Goal: Information Seeking & Learning: Find specific page/section

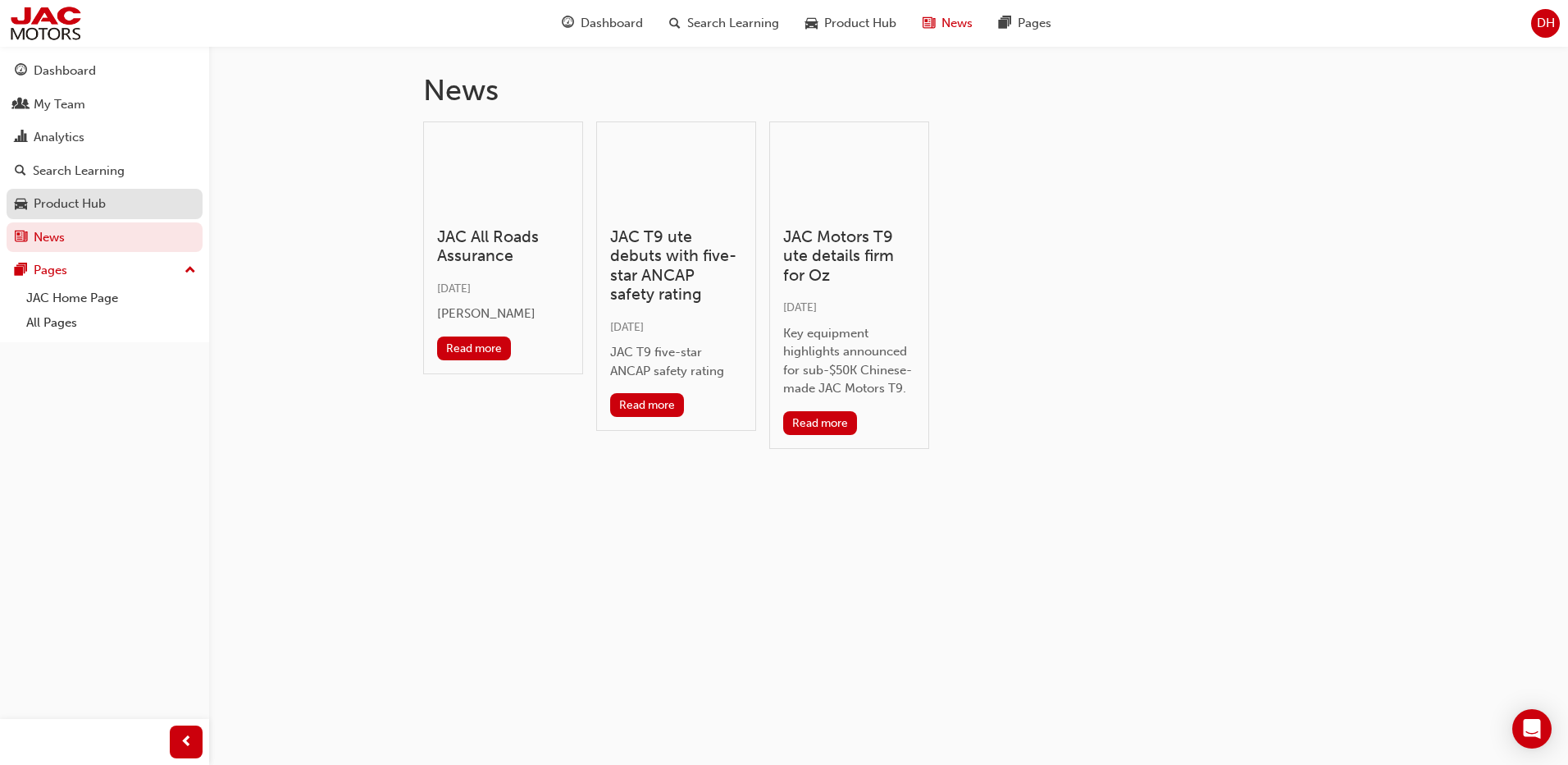
click at [80, 206] on div "Product Hub" at bounding box center [69, 204] width 73 height 19
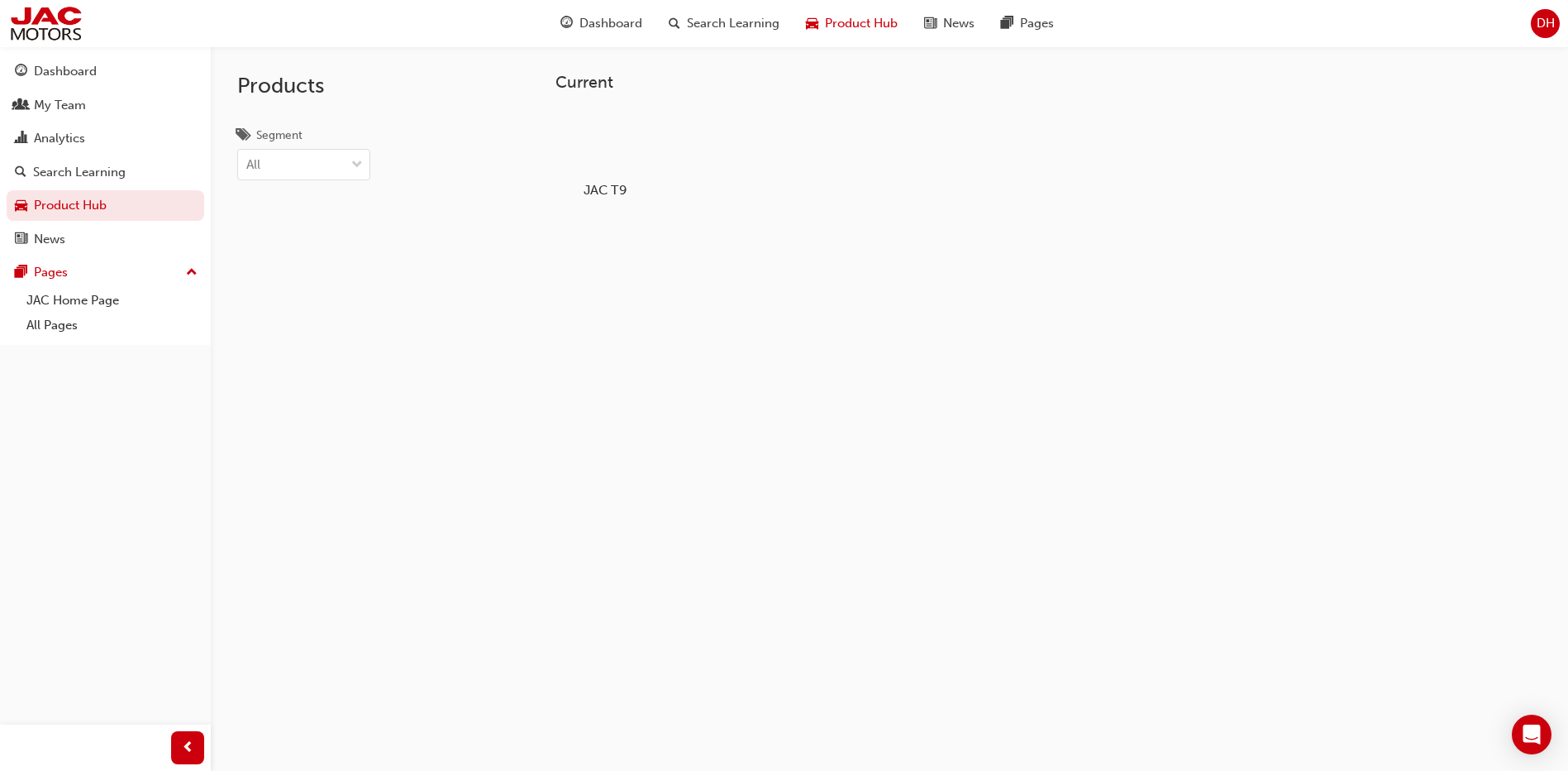
click at [612, 152] on div at bounding box center [605, 142] width 92 height 66
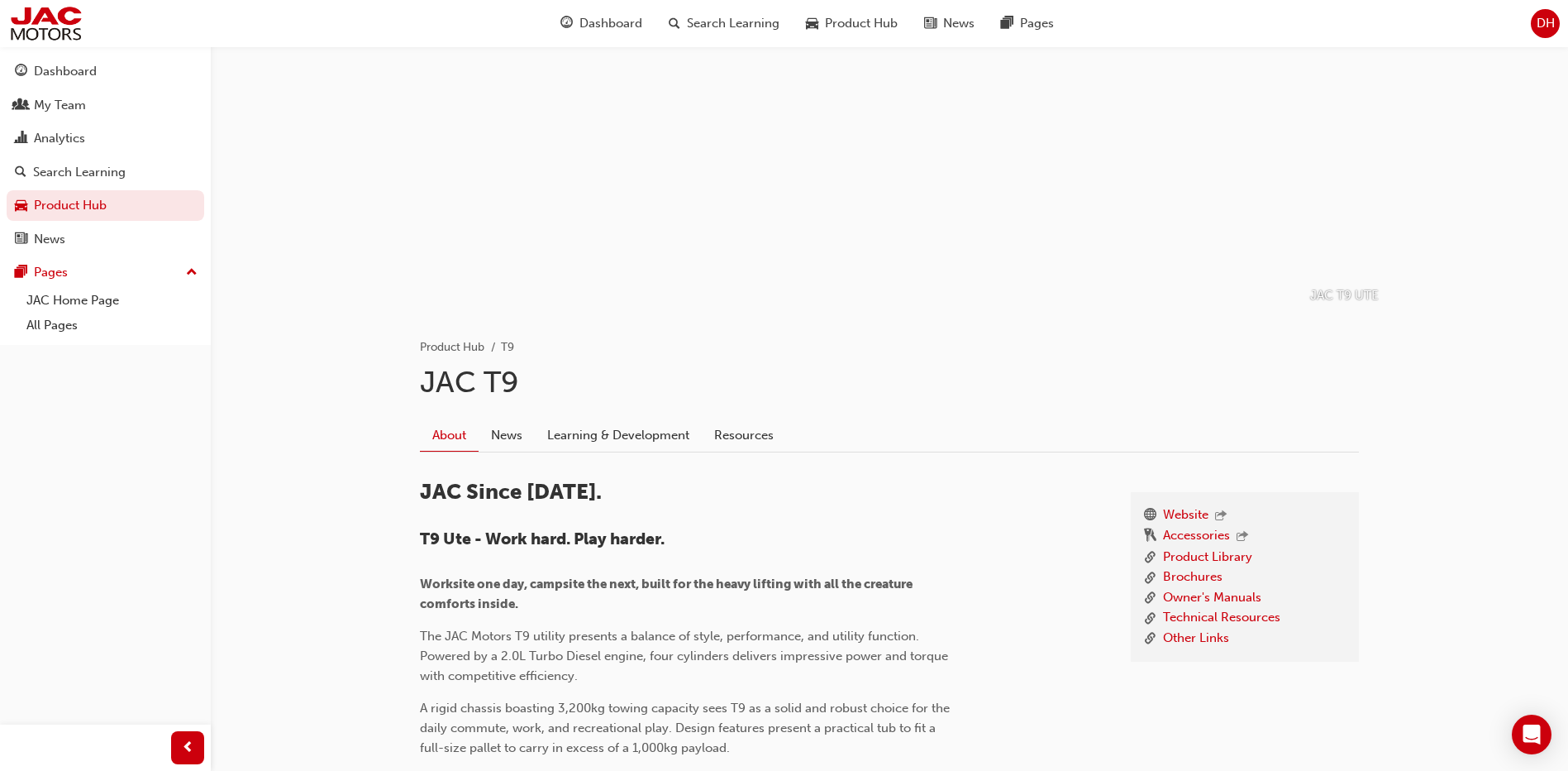
scroll to position [166, 0]
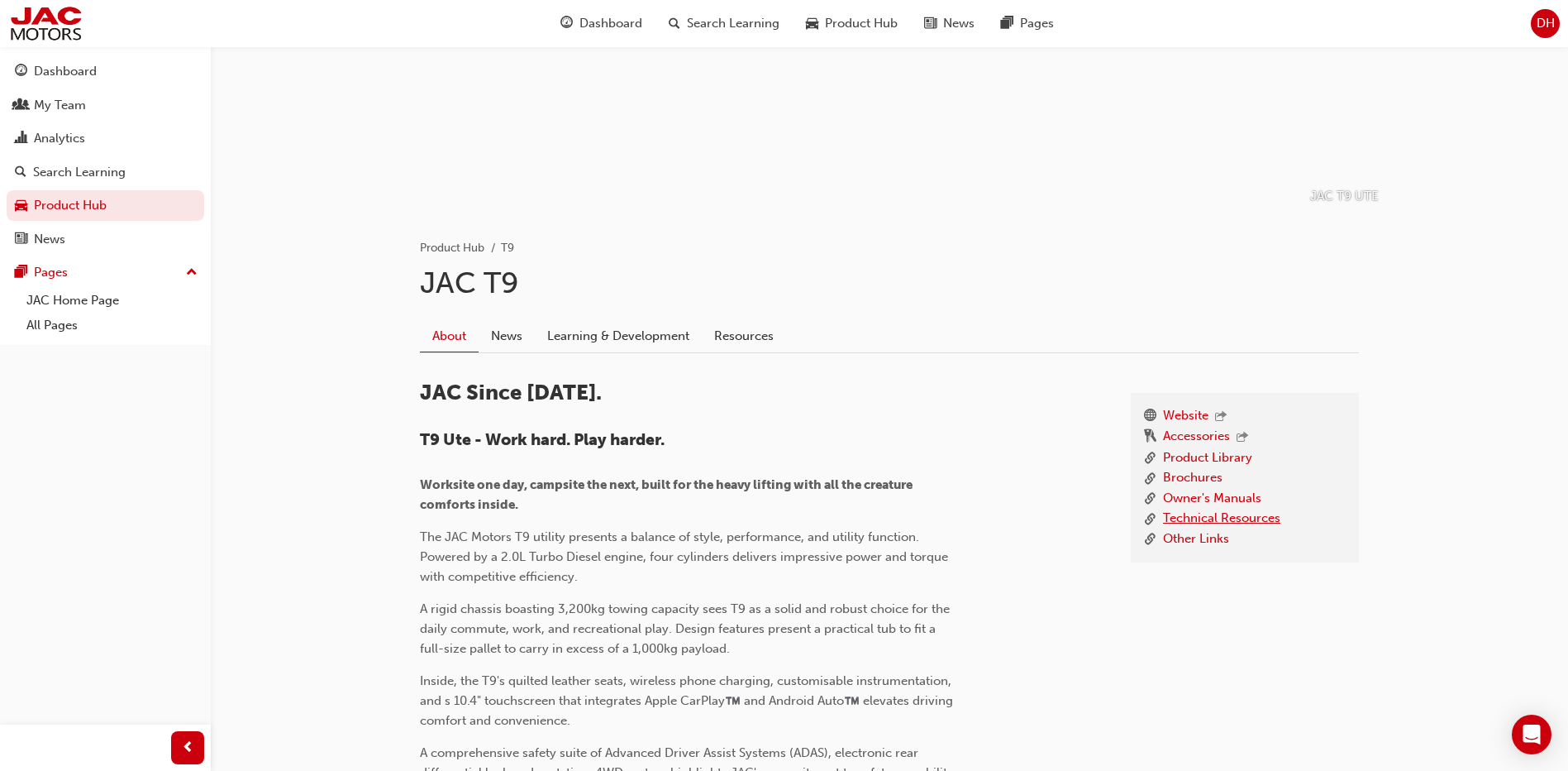
click at [1245, 516] on link "Technical Resources" at bounding box center [1221, 518] width 117 height 20
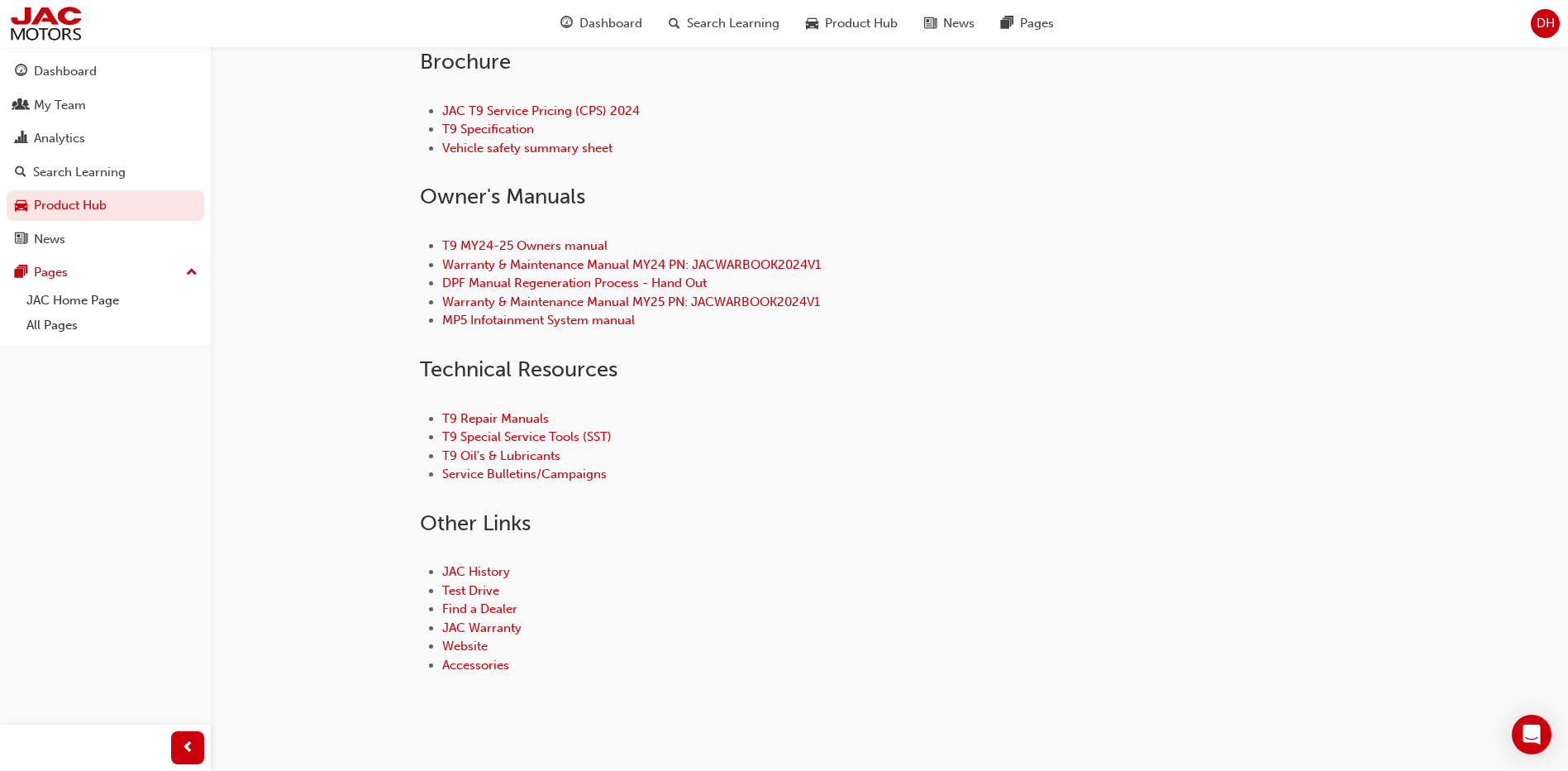
scroll to position [655, 0]
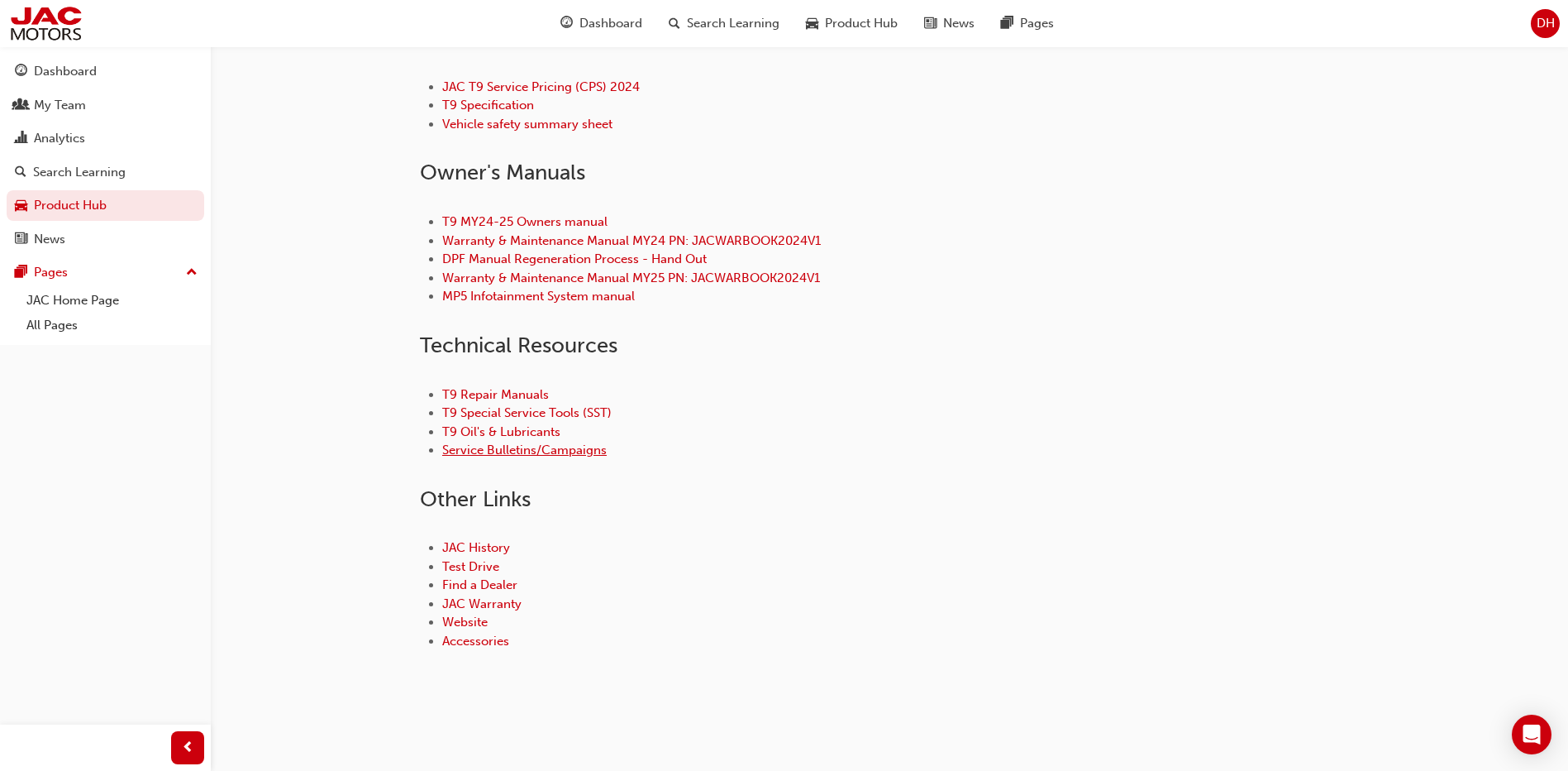
click at [566, 451] on link "Service Bulletins/Campaigns" at bounding box center [524, 449] width 165 height 15
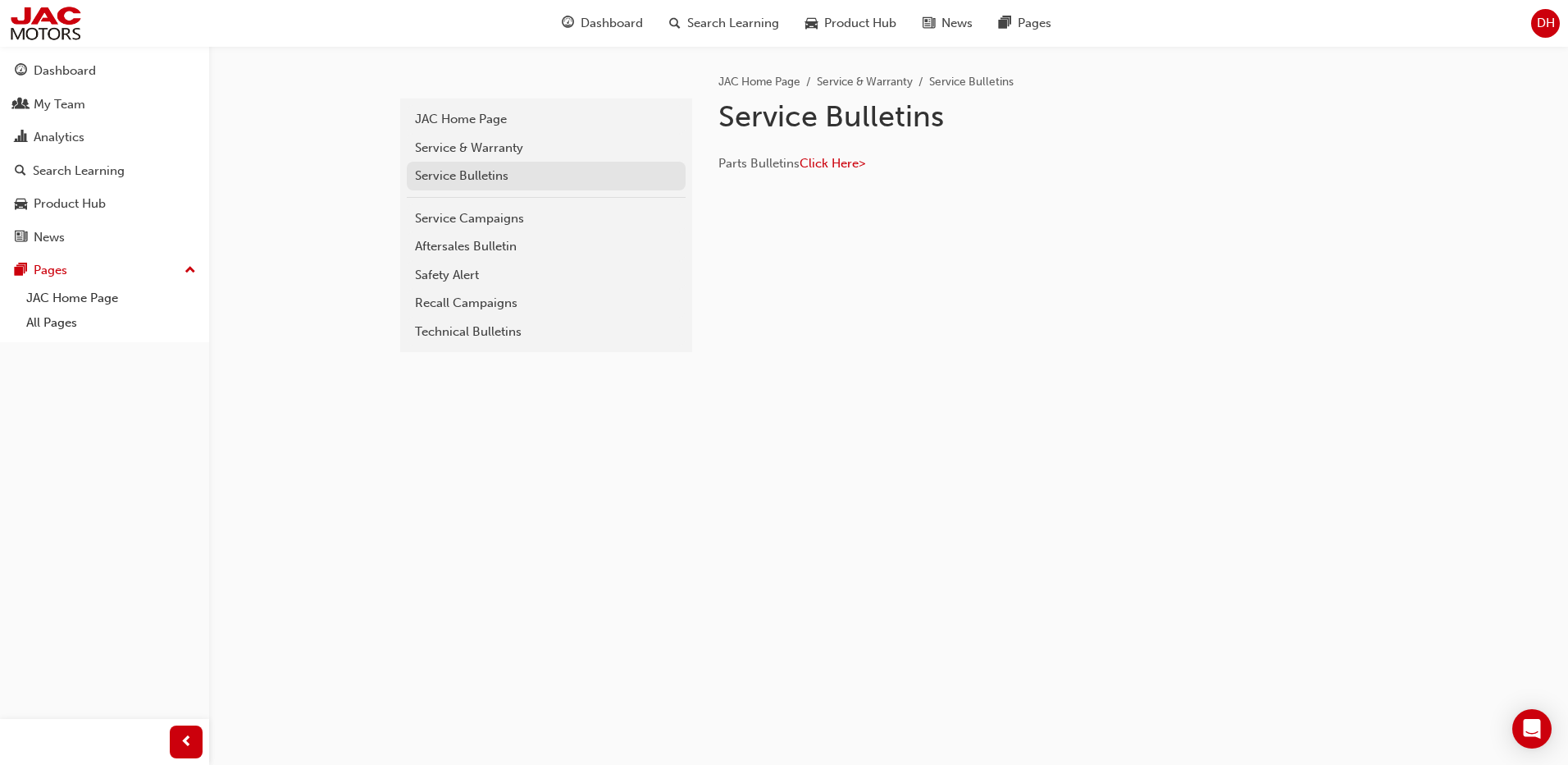
click at [495, 176] on div "Service Bulletins" at bounding box center [546, 177] width 262 height 19
click at [468, 172] on div "Service Bulletins" at bounding box center [546, 177] width 262 height 19
click at [827, 160] on span "Click Here>" at bounding box center [832, 163] width 66 height 15
click at [482, 219] on div "Service Campaigns" at bounding box center [546, 219] width 262 height 19
click at [477, 334] on div "Technical Bulletins" at bounding box center [546, 332] width 262 height 19
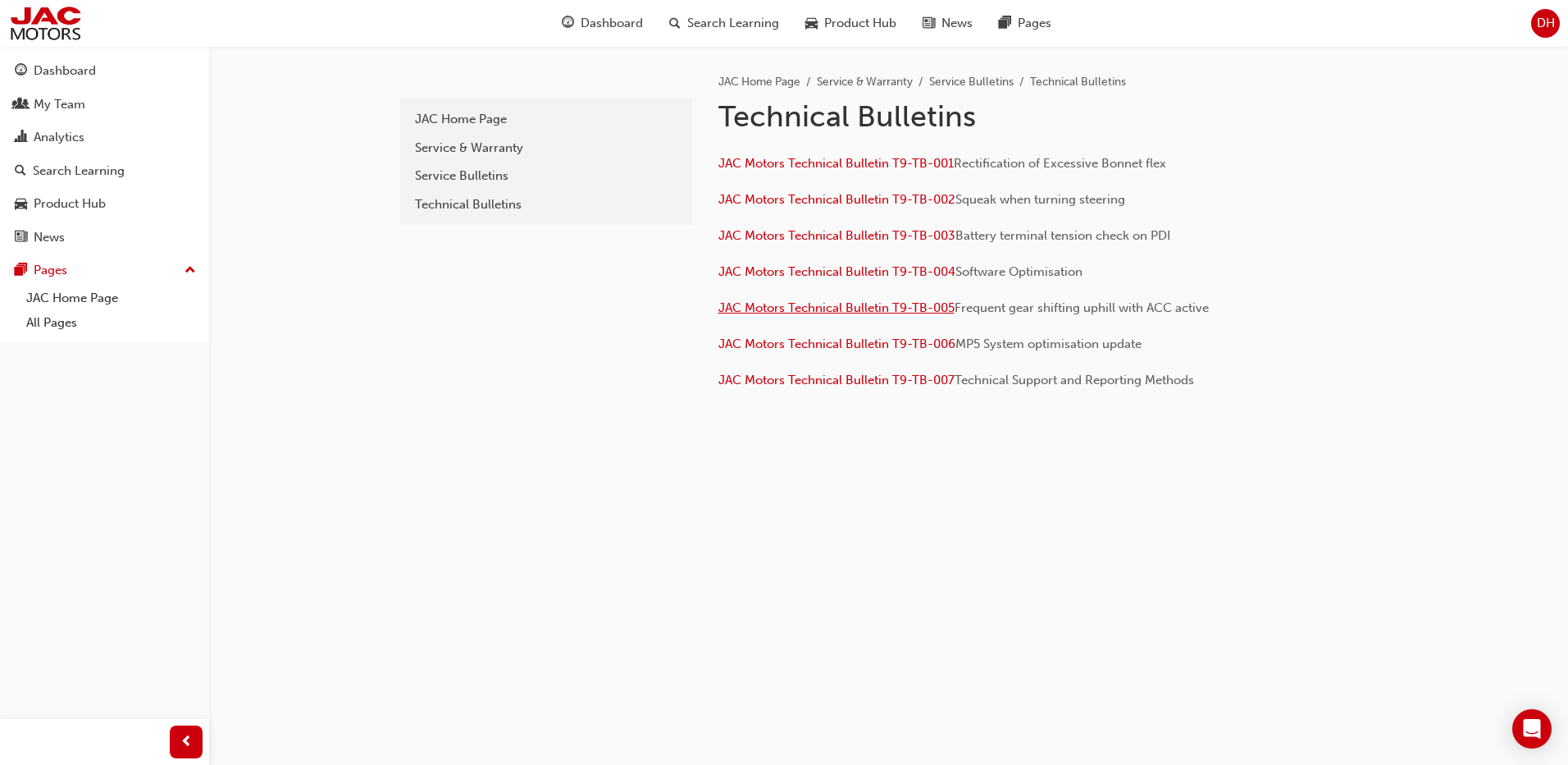
click at [890, 309] on span "JAC Motors Technical Bulletin T9-TB-005" at bounding box center [836, 307] width 236 height 15
click at [909, 342] on span "JAC Motors Technical Bulletin T9-TB-006" at bounding box center [836, 344] width 237 height 15
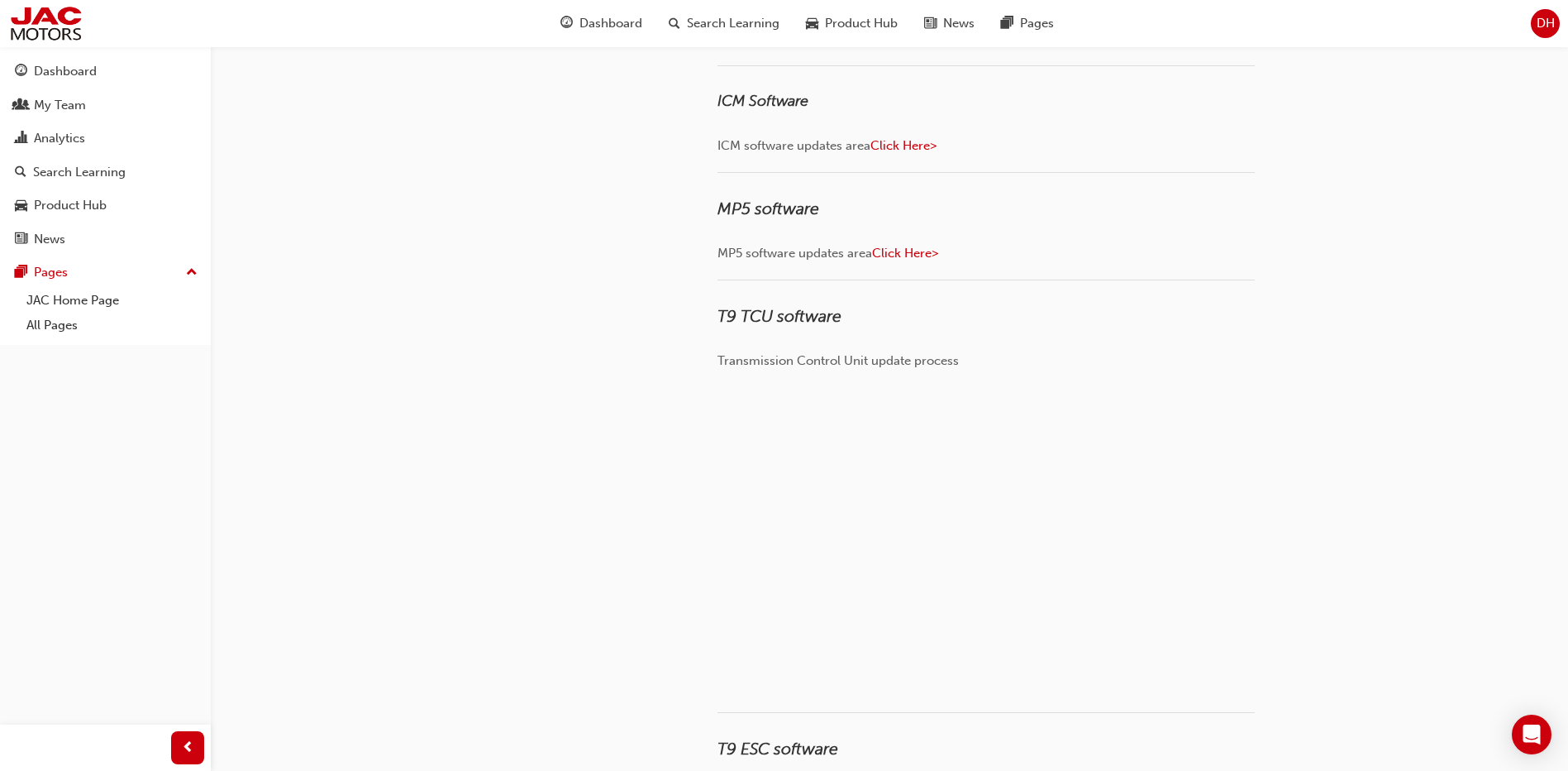
scroll to position [496, 0]
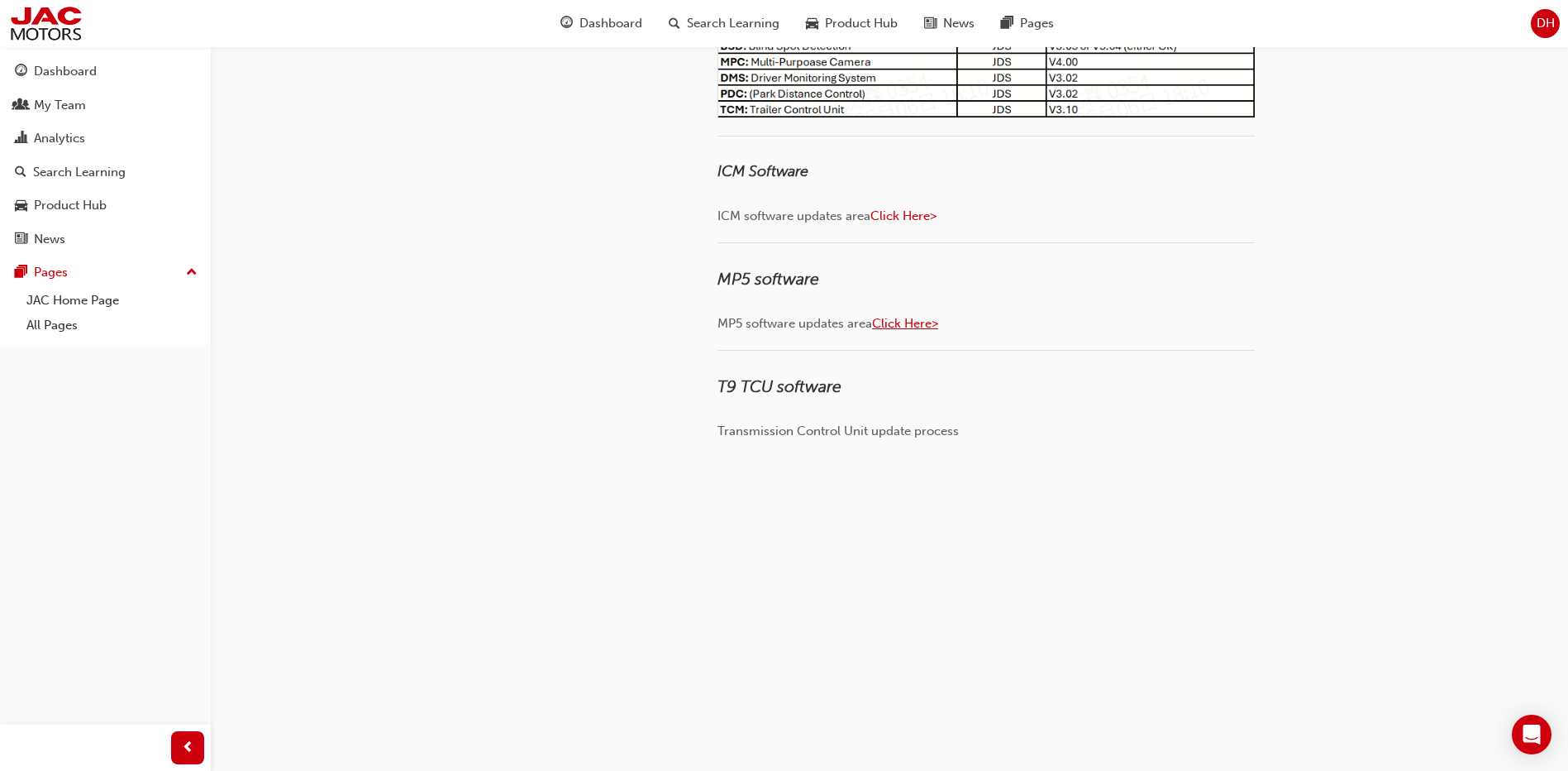
click at [908, 321] on span "Click Here>" at bounding box center [905, 323] width 66 height 15
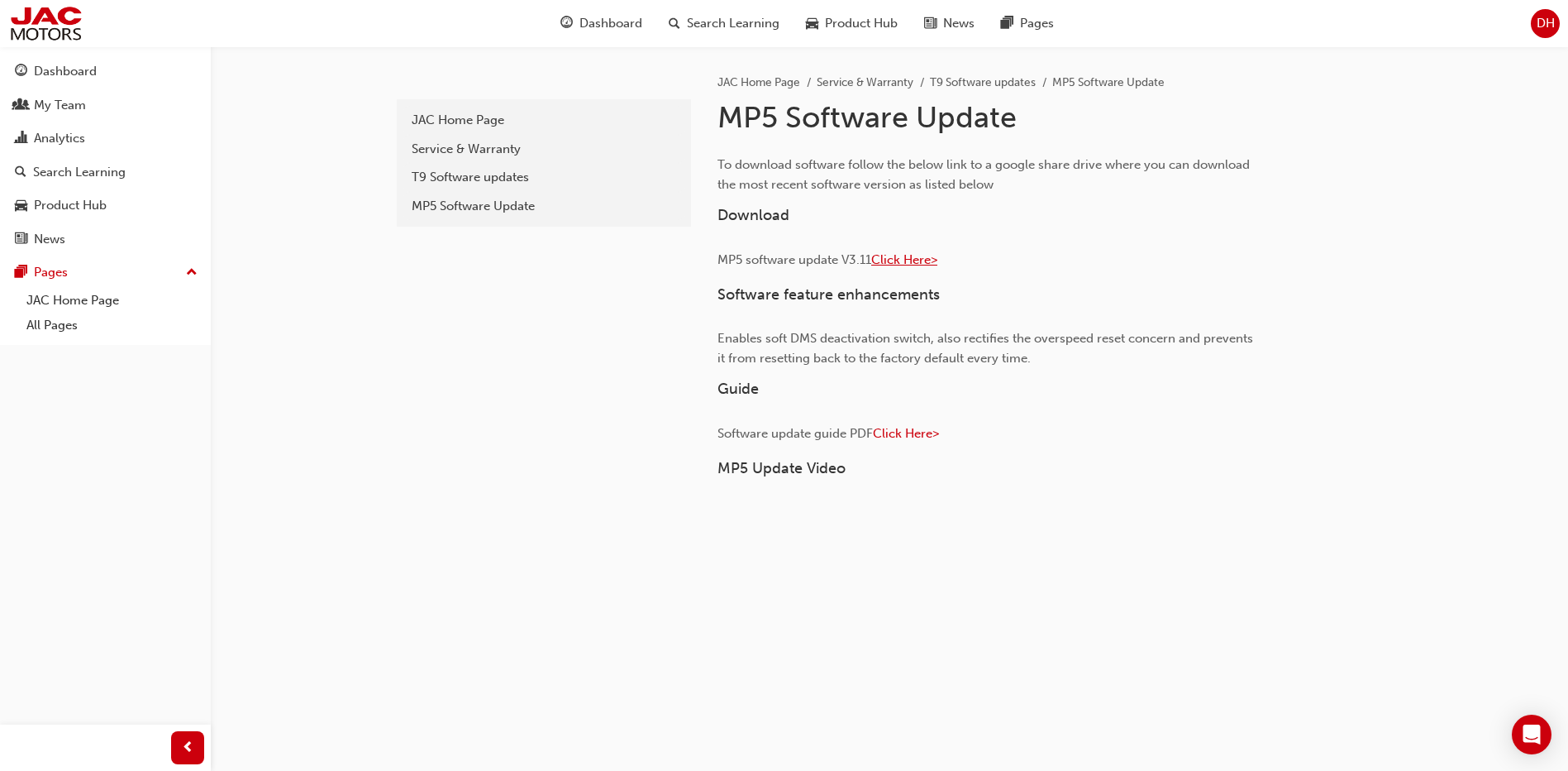
click at [921, 263] on span "Click Here>" at bounding box center [904, 259] width 66 height 15
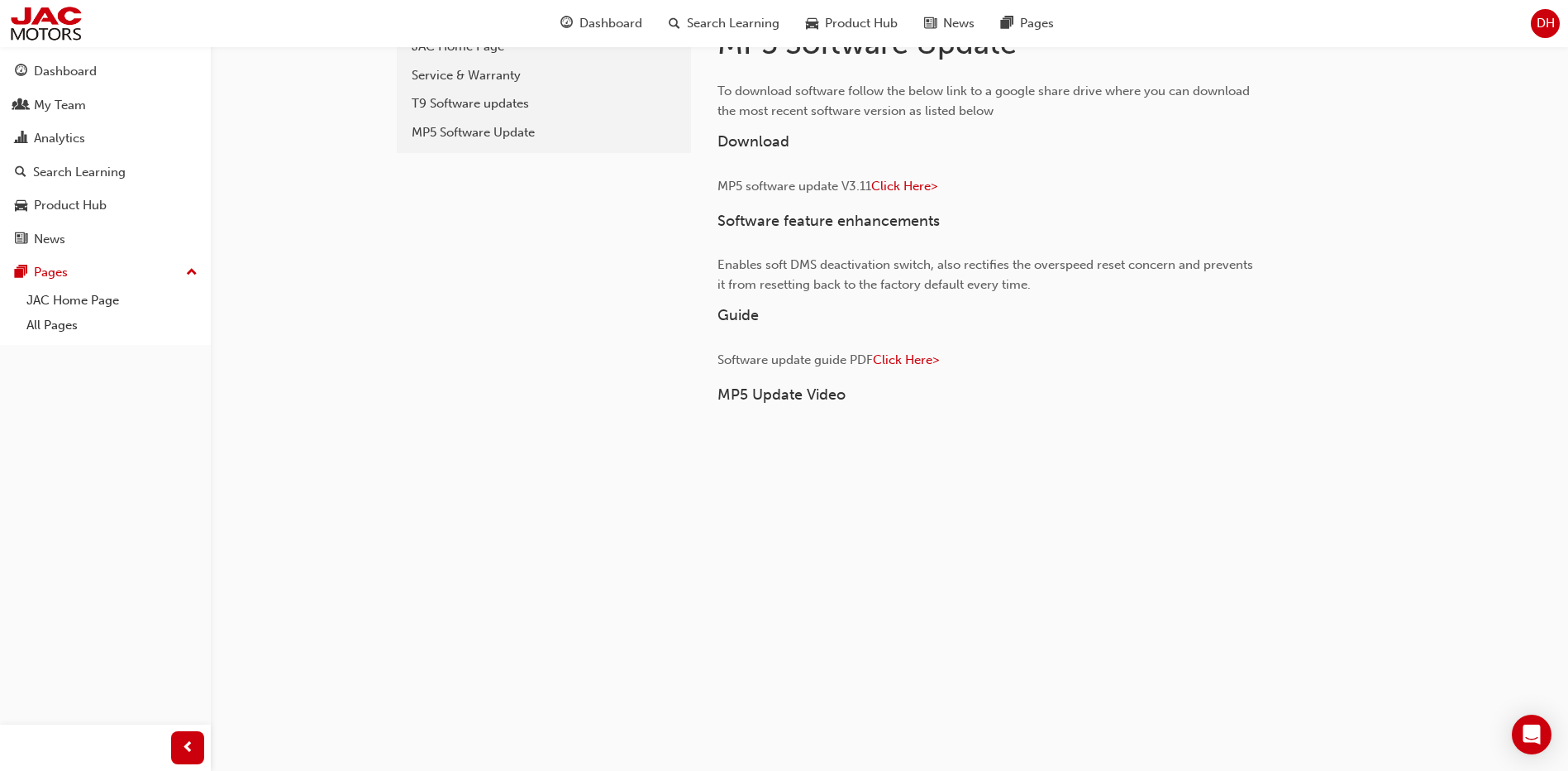
scroll to position [35, 0]
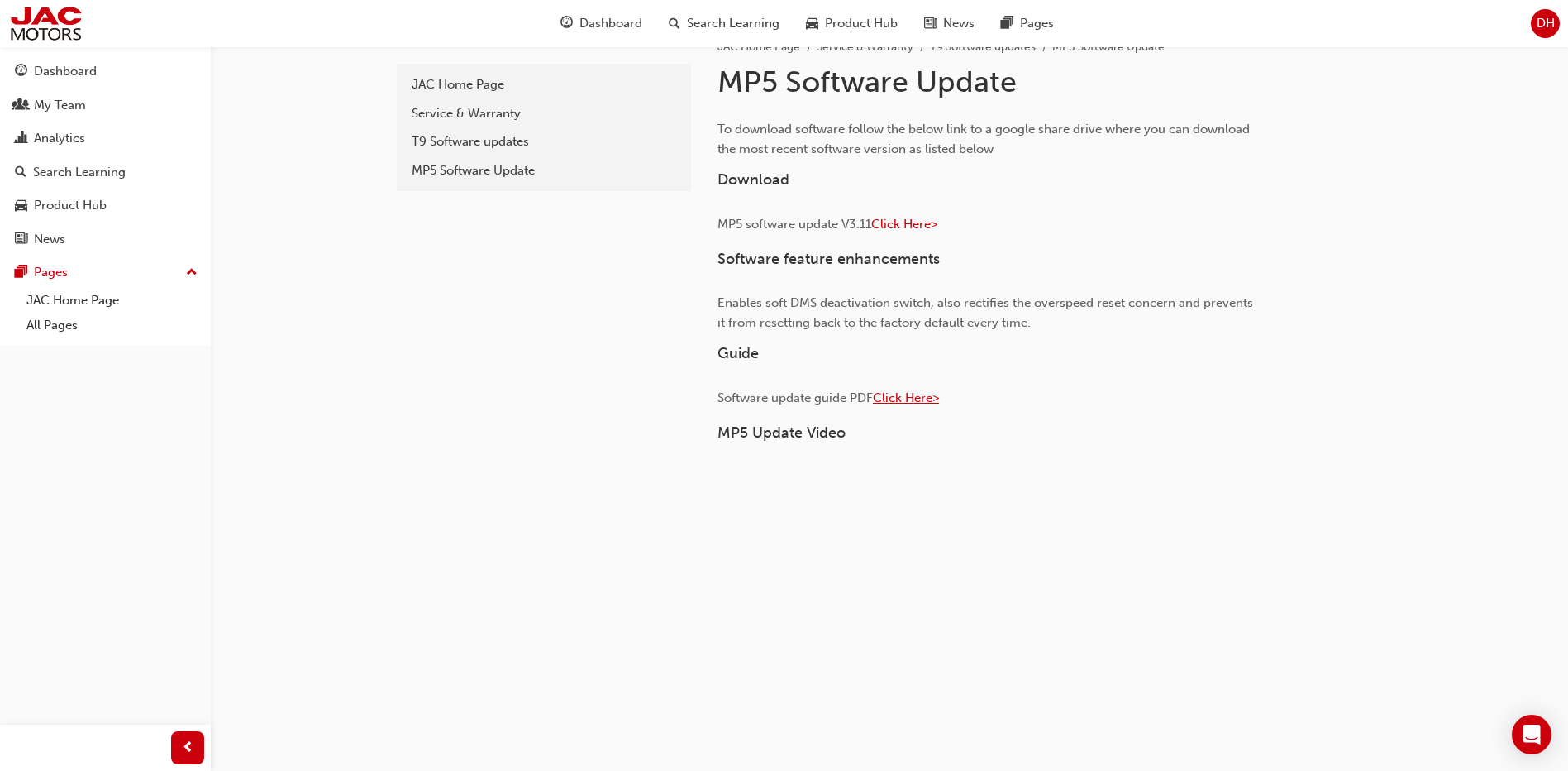
click at [913, 398] on span "Click Here>" at bounding box center [906, 397] width 66 height 15
